Goal: Task Accomplishment & Management: Understand process/instructions

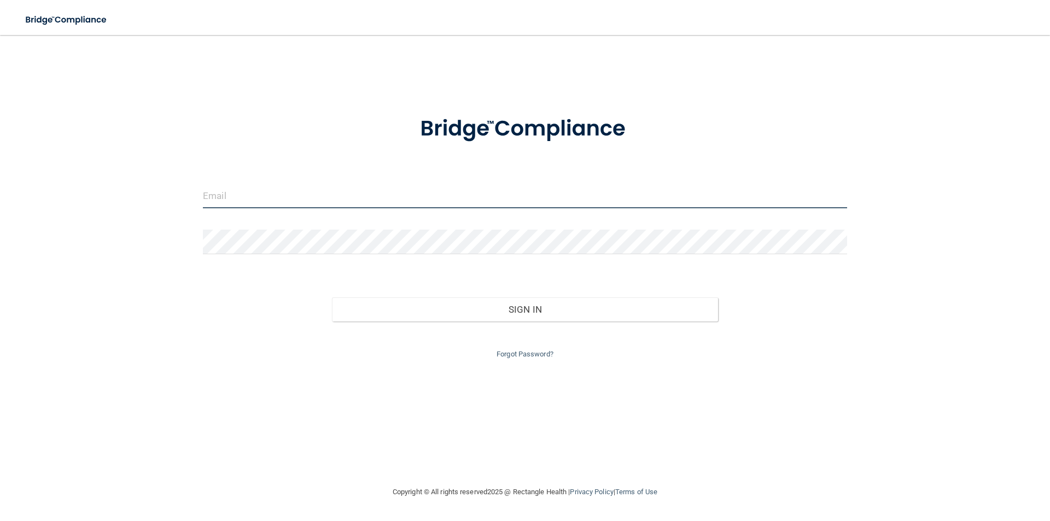
click at [244, 201] on input "email" at bounding box center [525, 196] width 644 height 25
type input "[MEDICAL_DATA][EMAIL_ADDRESS][DOMAIN_NAME]"
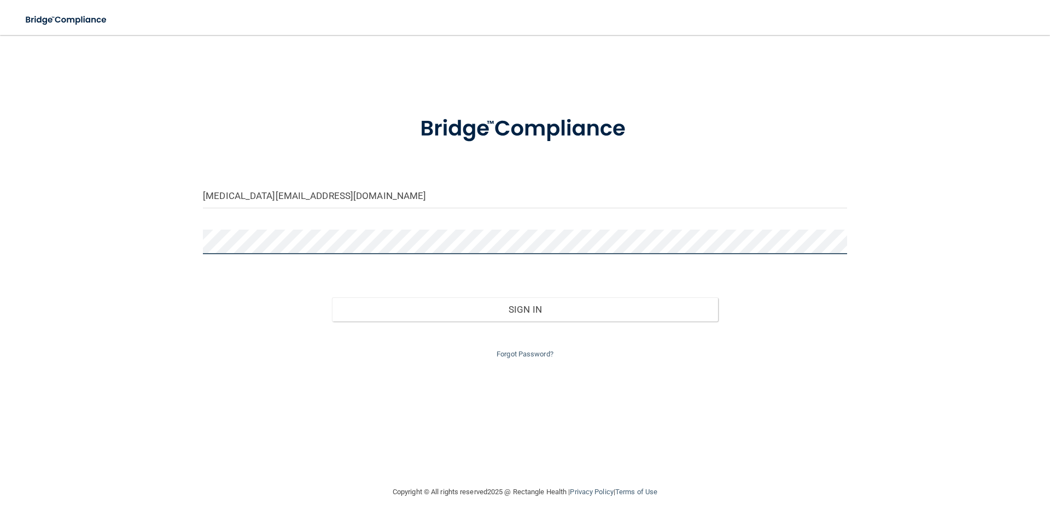
click at [332, 297] on button "Sign In" at bounding box center [525, 309] width 387 height 24
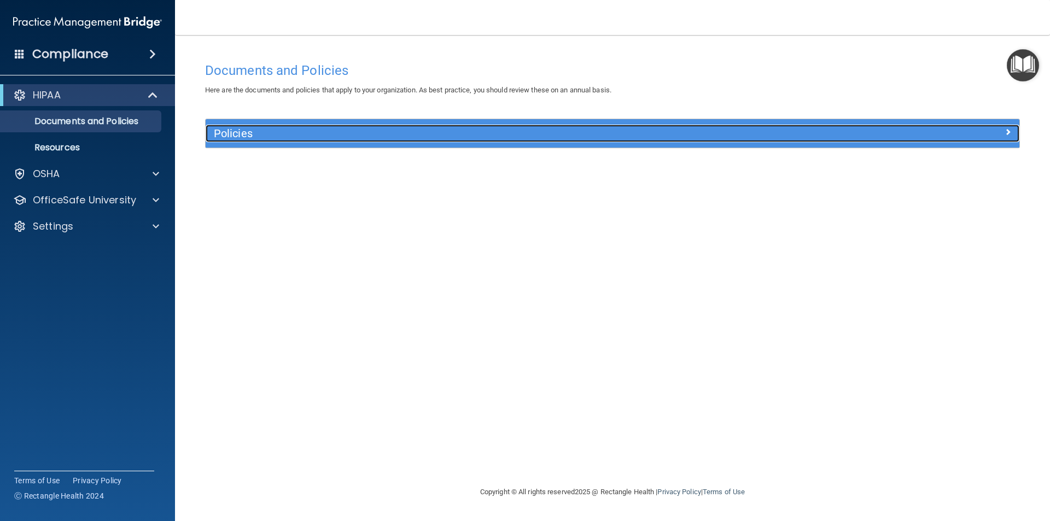
click at [238, 130] on h5 "Policies" at bounding box center [511, 133] width 594 height 12
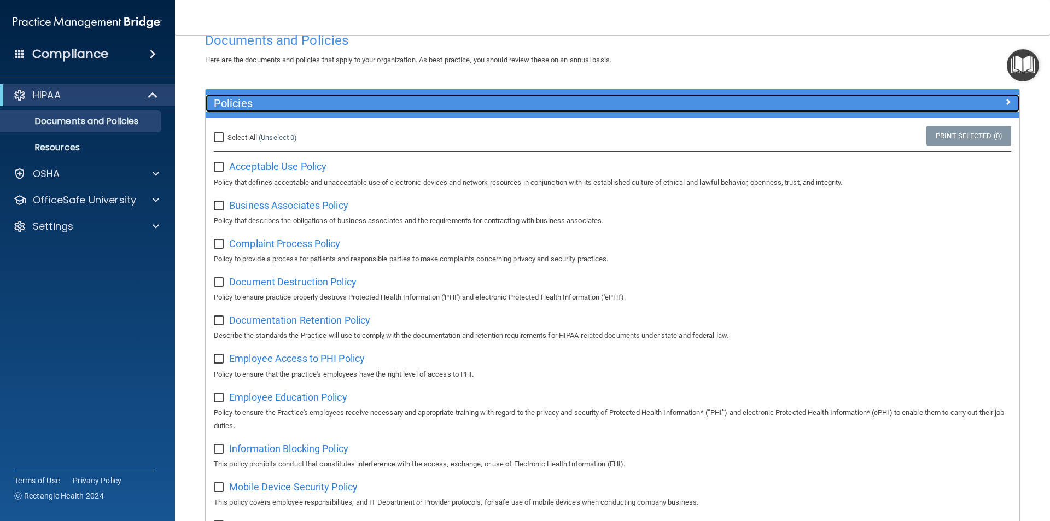
scroll to position [55, 0]
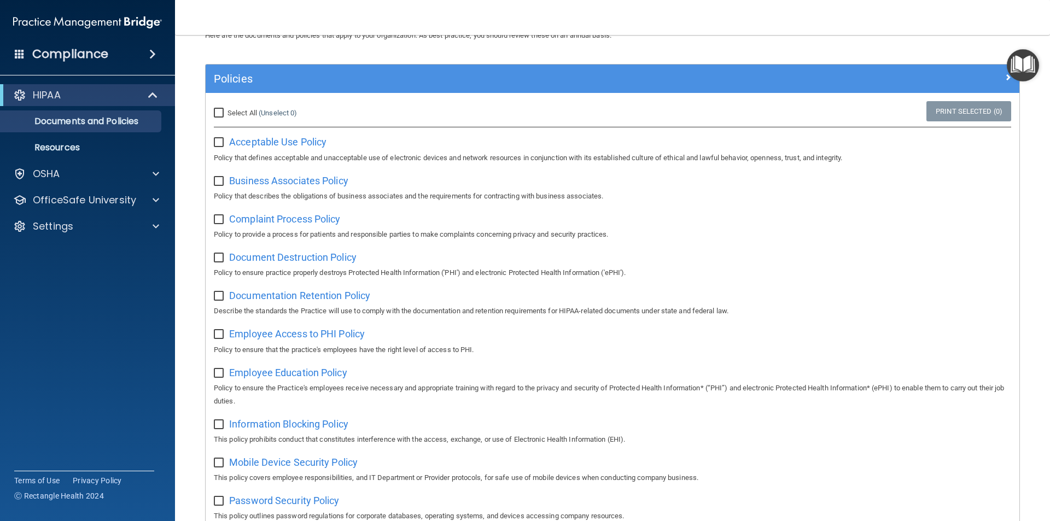
click at [1018, 72] on img "Open Resource Center" at bounding box center [1022, 65] width 32 height 32
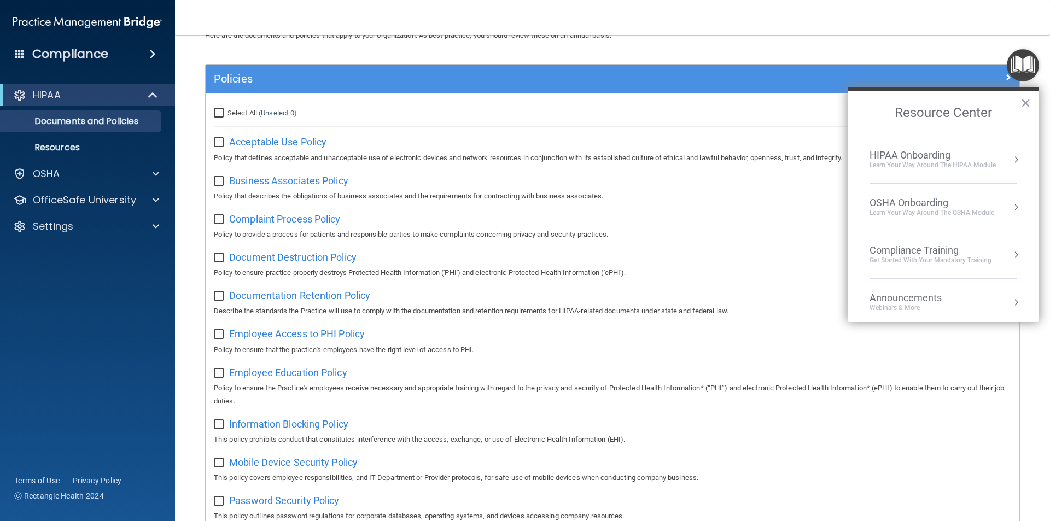
click at [888, 160] on div "HIPAA Onboarding" at bounding box center [932, 155] width 126 height 12
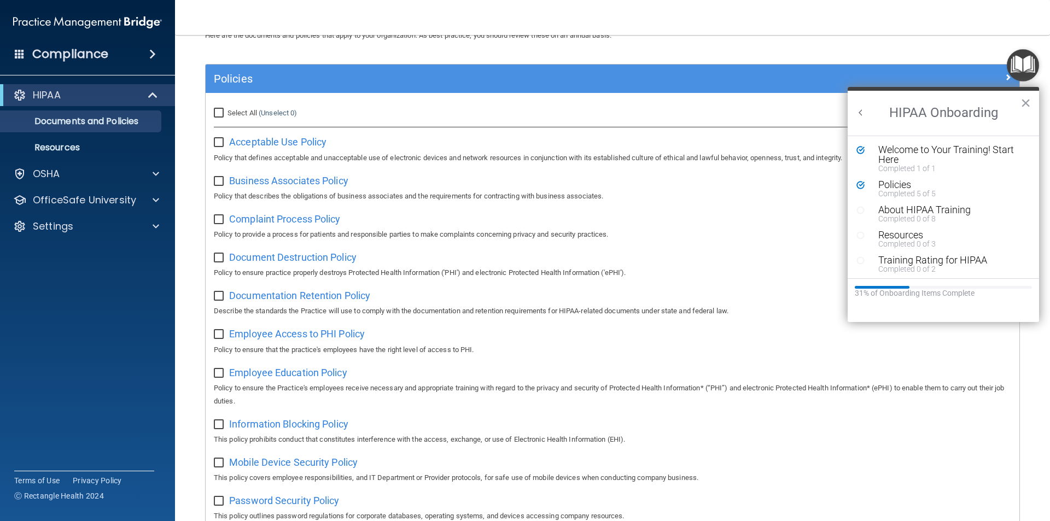
scroll to position [0, 0]
click at [1023, 100] on button "×" at bounding box center [1025, 102] width 10 height 17
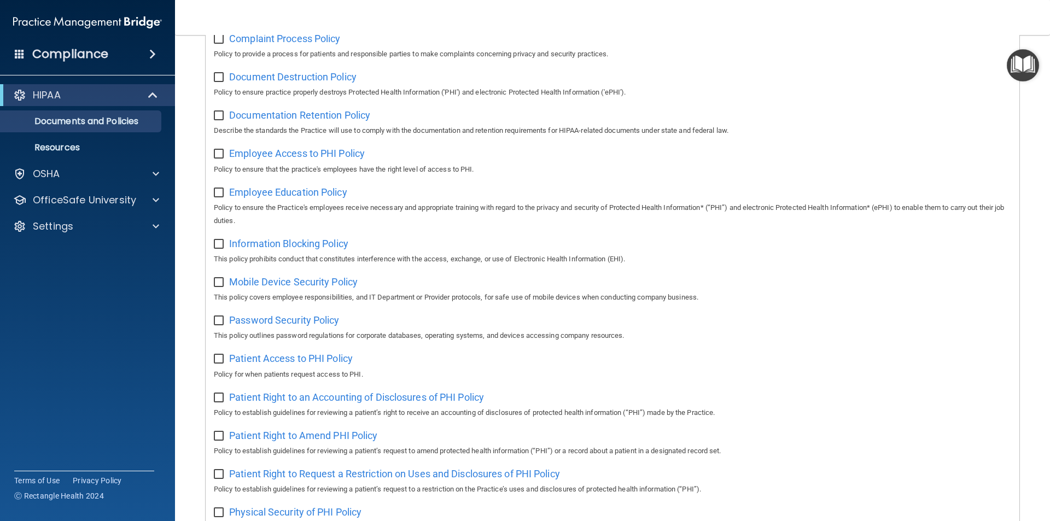
scroll to position [84, 0]
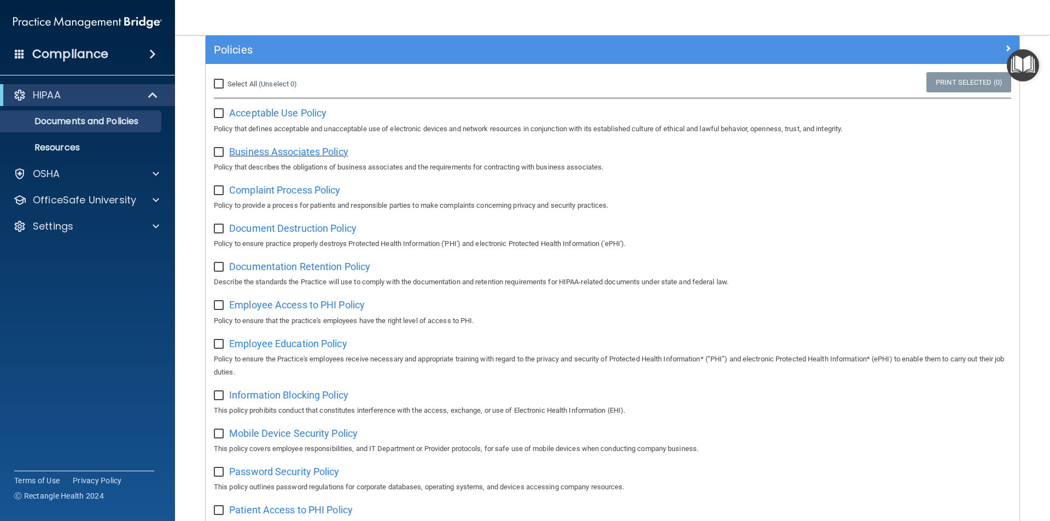
click at [306, 151] on span "Business Associates Policy" at bounding box center [288, 151] width 119 height 11
click at [251, 194] on span "Complaint Process Policy" at bounding box center [284, 189] width 111 height 11
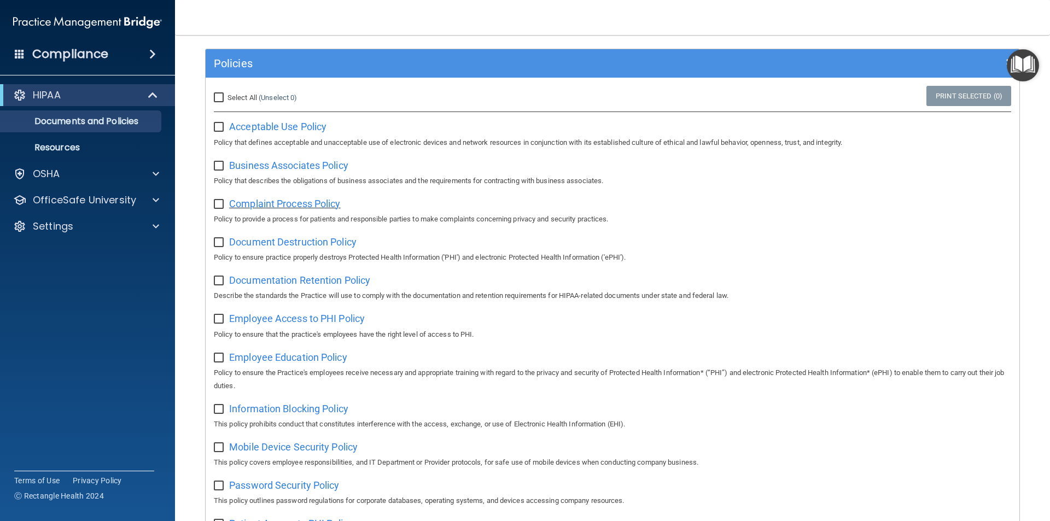
scroll to position [29, 0]
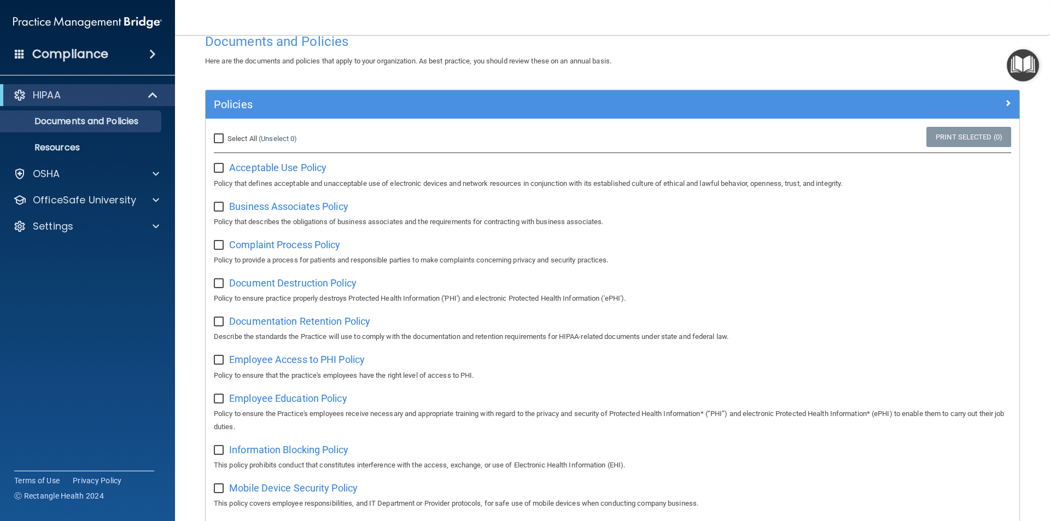
click at [215, 247] on input "checkbox" at bounding box center [220, 245] width 13 height 9
checkbox input "true"
click at [219, 203] on input "checkbox" at bounding box center [220, 207] width 13 height 9
checkbox input "true"
click at [220, 166] on input "checkbox" at bounding box center [220, 168] width 13 height 9
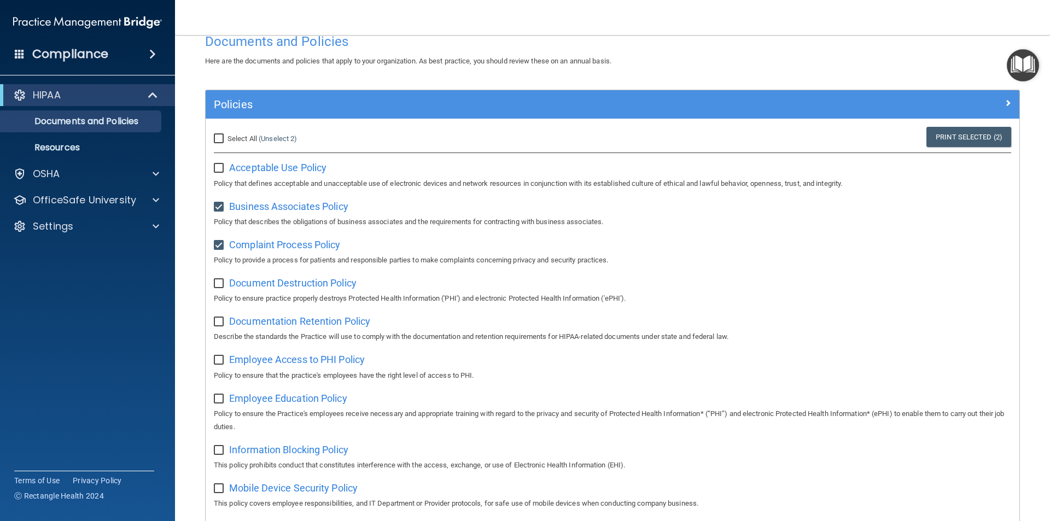
checkbox input "true"
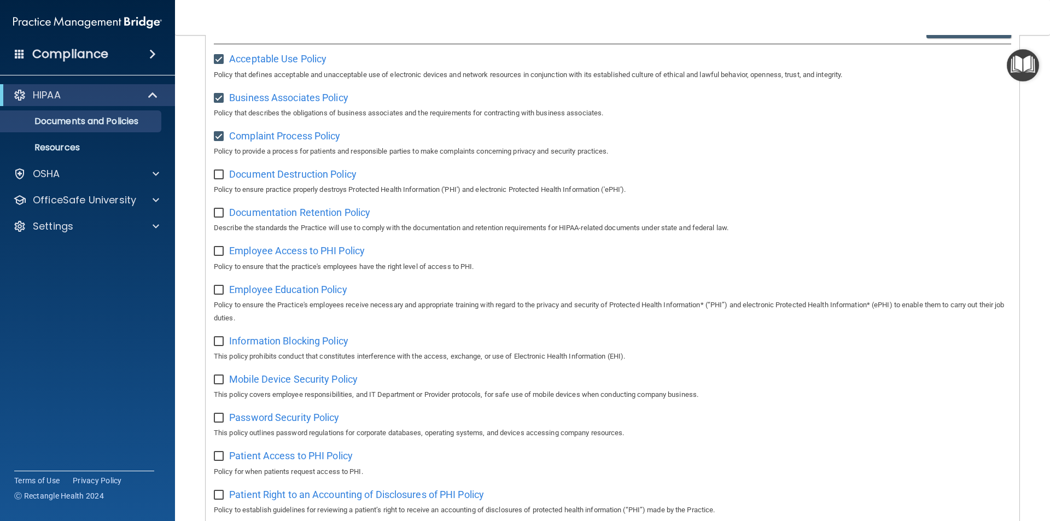
scroll to position [138, 0]
click at [302, 178] on span "Document Destruction Policy" at bounding box center [292, 173] width 127 height 11
click at [222, 171] on input "checkbox" at bounding box center [220, 174] width 13 height 9
checkbox input "true"
click at [250, 211] on span "Documentation Retention Policy" at bounding box center [299, 211] width 141 height 11
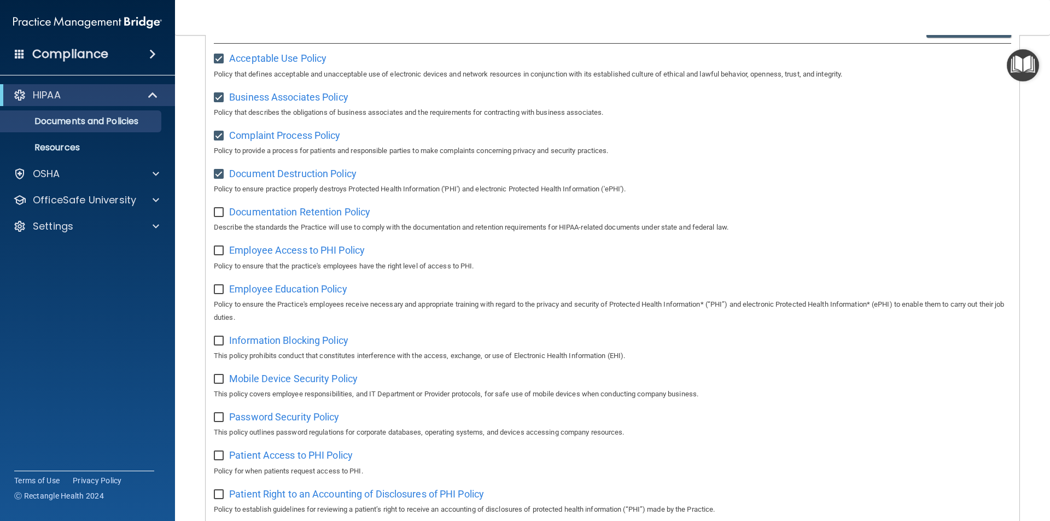
click at [224, 213] on input "checkbox" at bounding box center [220, 212] width 13 height 9
checkbox input "true"
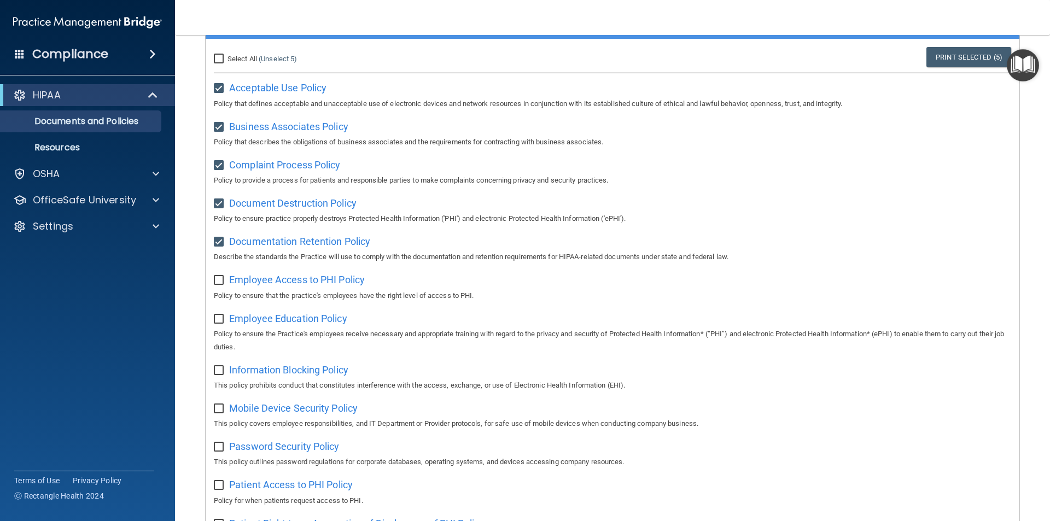
scroll to position [84, 0]
